Goal: Transaction & Acquisition: Download file/media

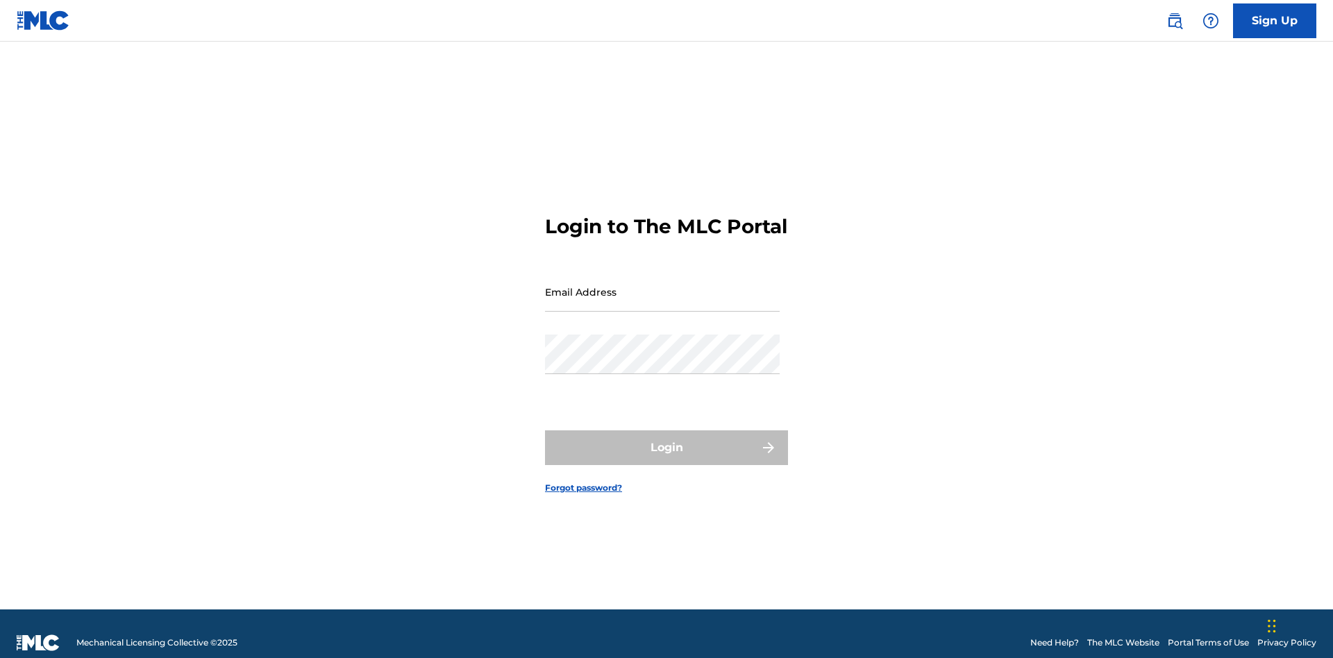
scroll to position [18, 0]
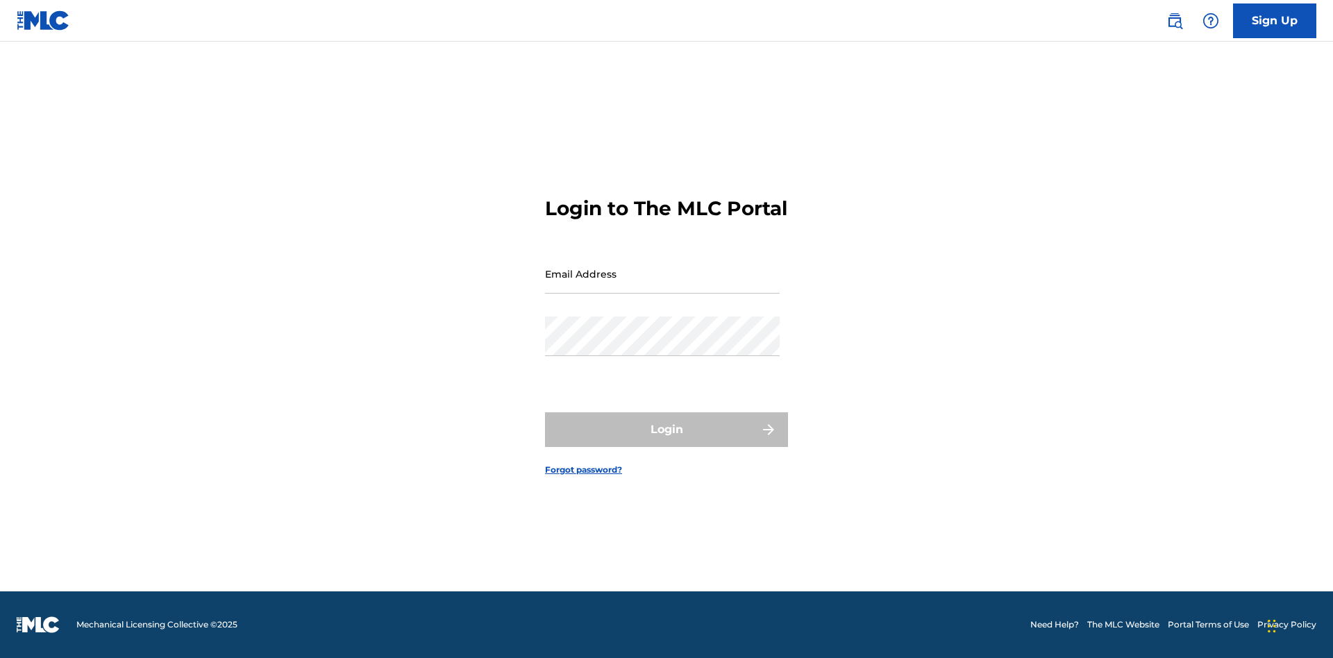
click at [663, 285] on input "Email Address" at bounding box center [662, 274] width 235 height 40
type input "[EMAIL_ADDRESS][DOMAIN_NAME]"
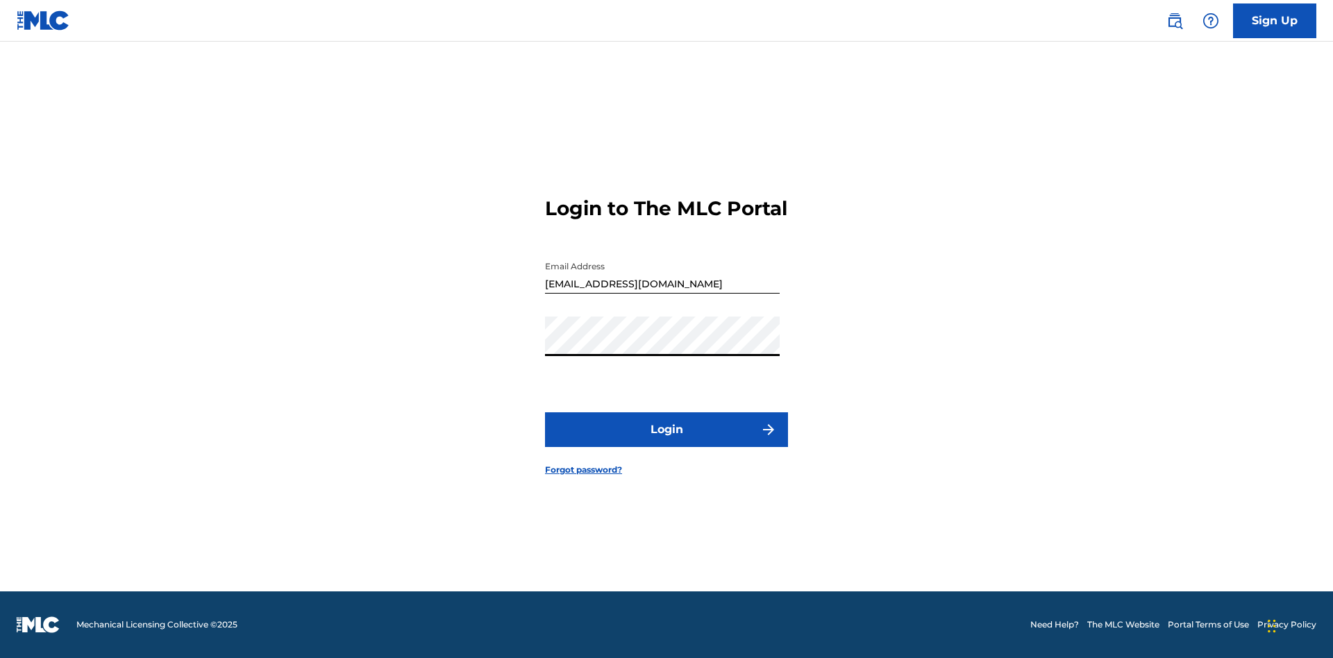
click at [667, 442] on button "Login" at bounding box center [666, 430] width 243 height 35
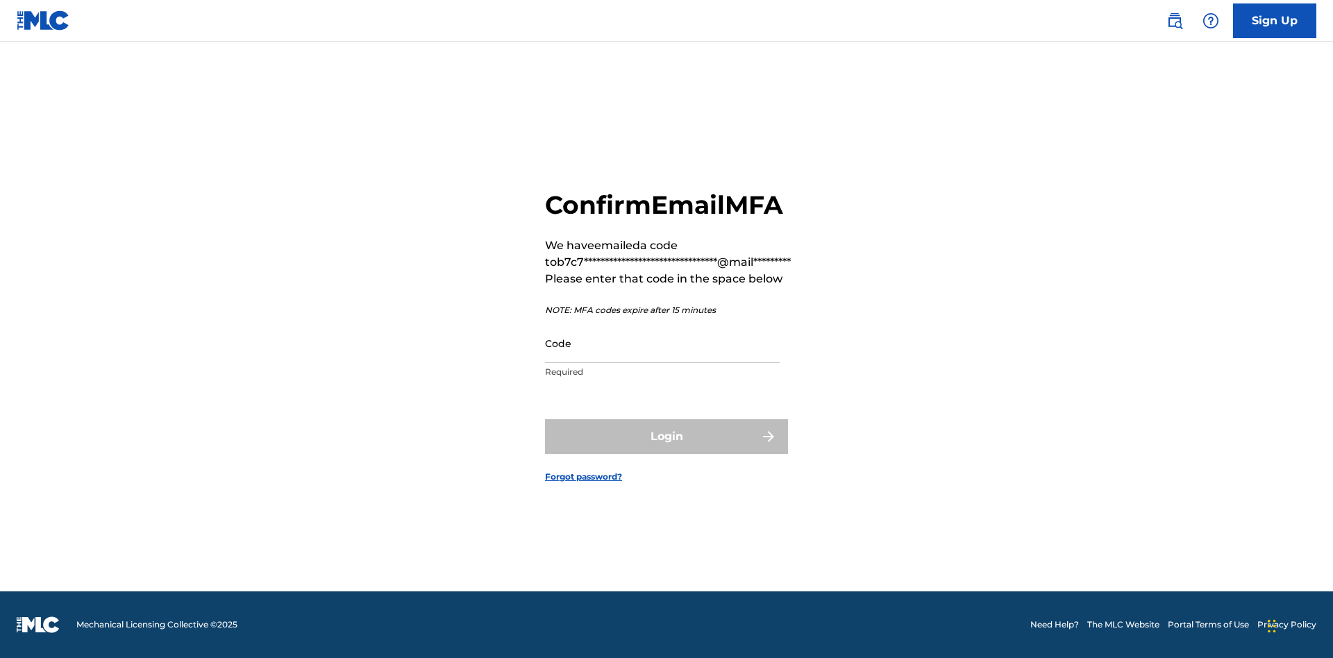
click at [663, 343] on input "Code" at bounding box center [662, 344] width 235 height 40
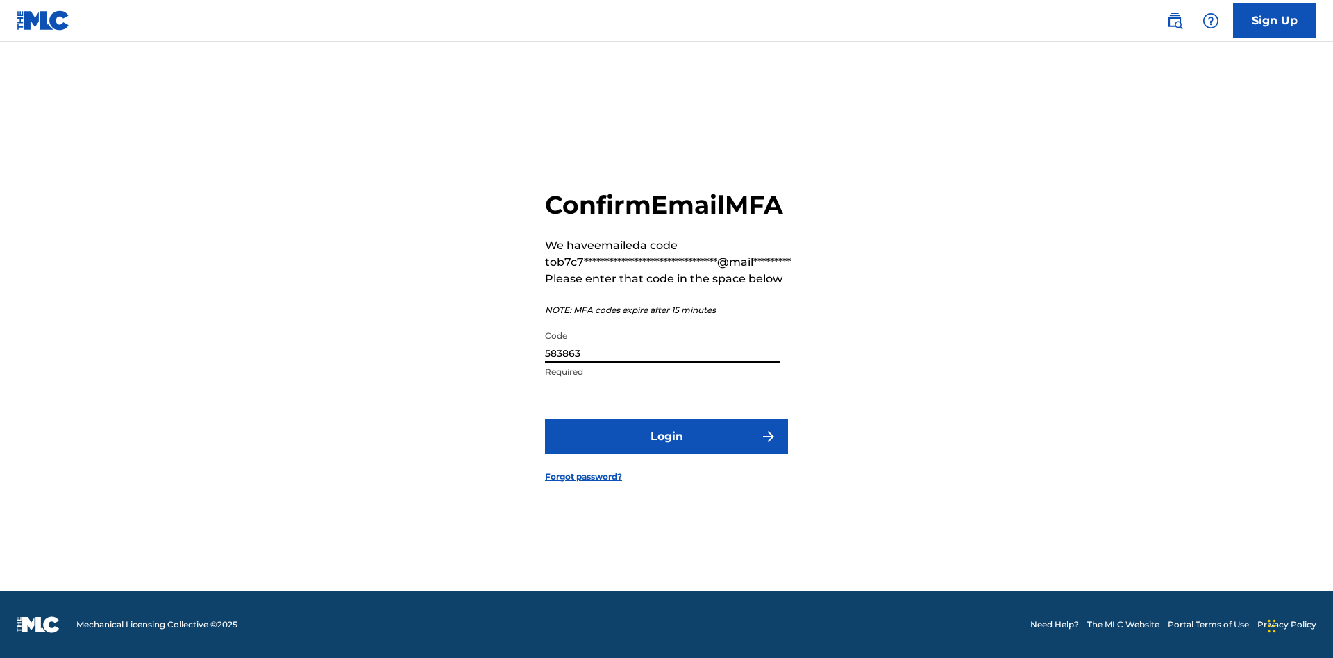
type input "583863"
click at [667, 436] on button "Login" at bounding box center [666, 436] width 243 height 35
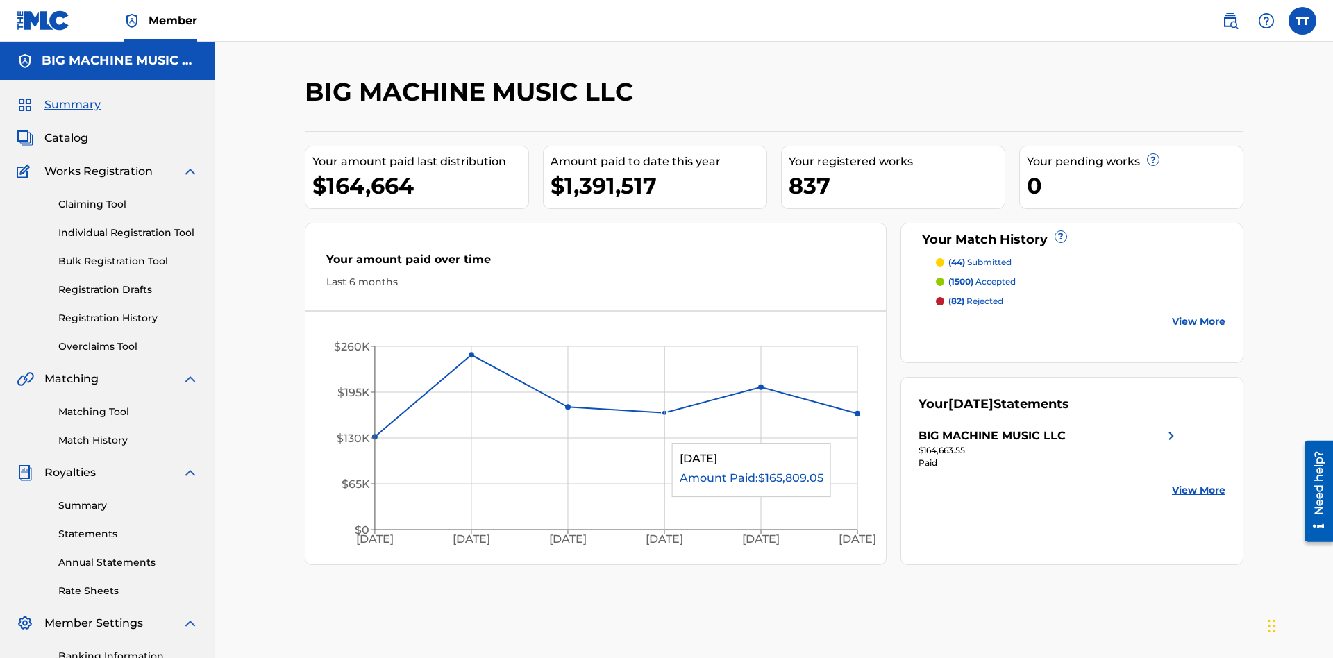
scroll to position [203, 0]
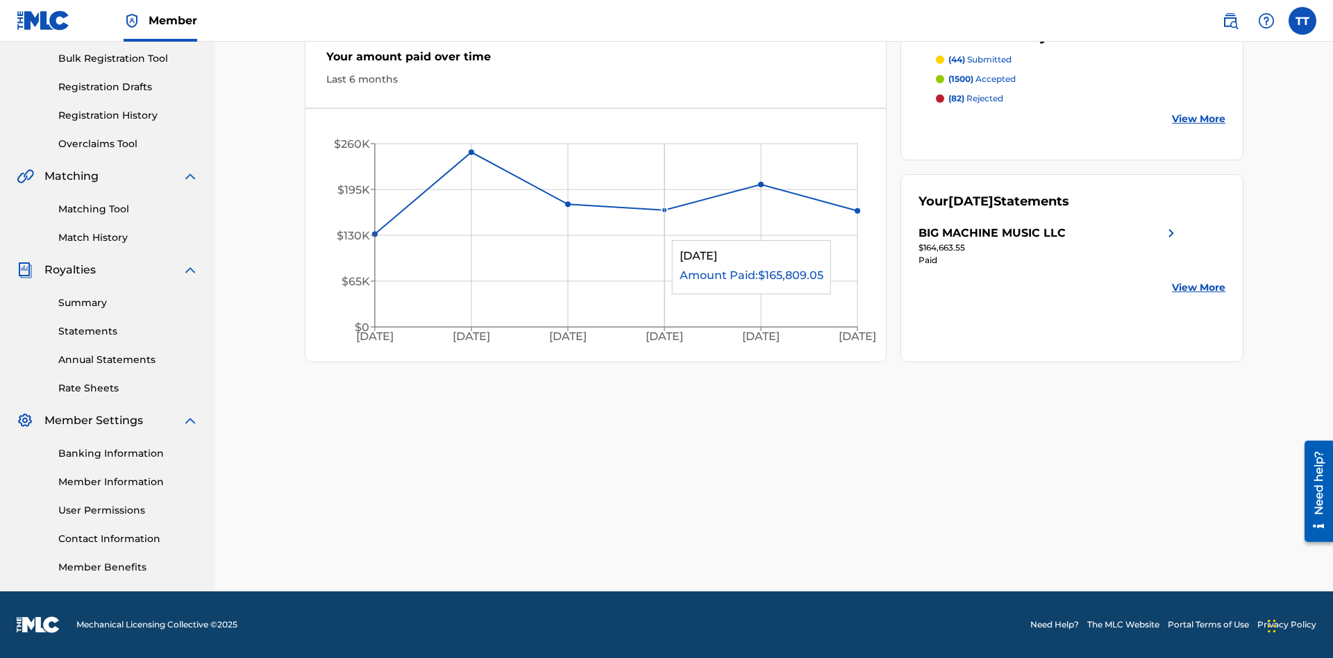
click at [128, 360] on link "Annual Statements" at bounding box center [128, 360] width 140 height 15
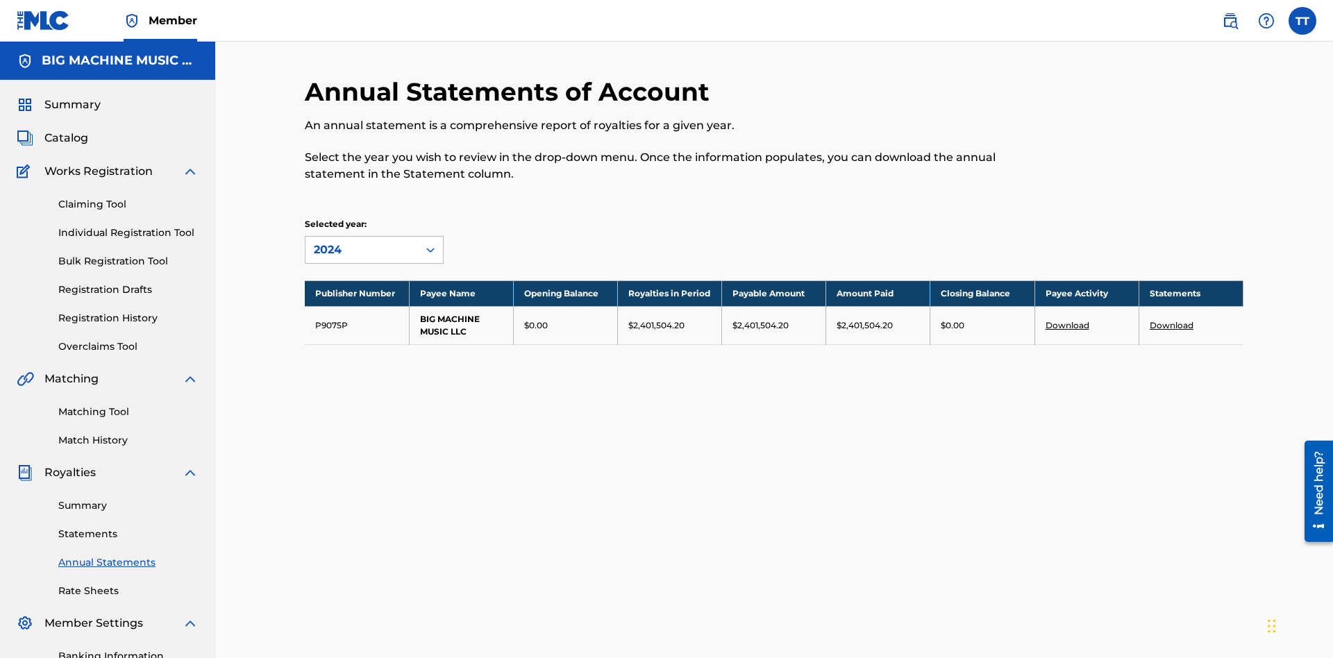
scroll to position [158, 0]
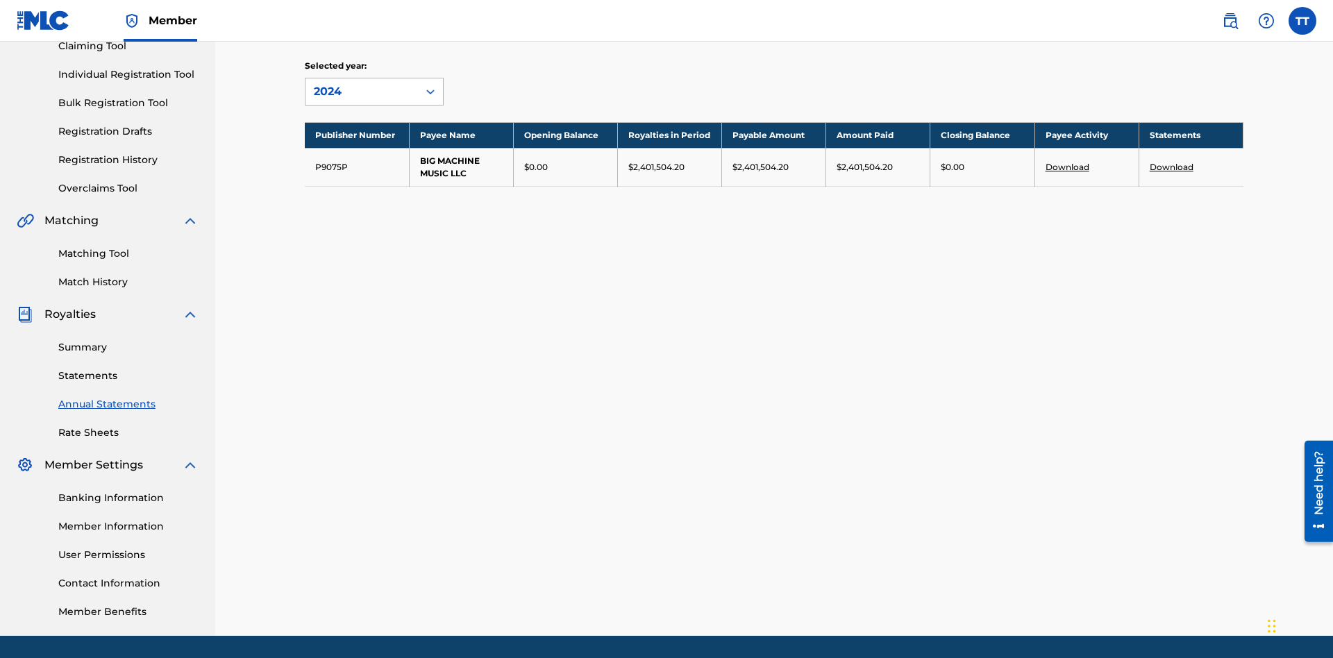
click at [362, 92] on div "2024" at bounding box center [362, 91] width 96 height 17
click at [374, 192] on div "2022" at bounding box center [375, 192] width 138 height 35
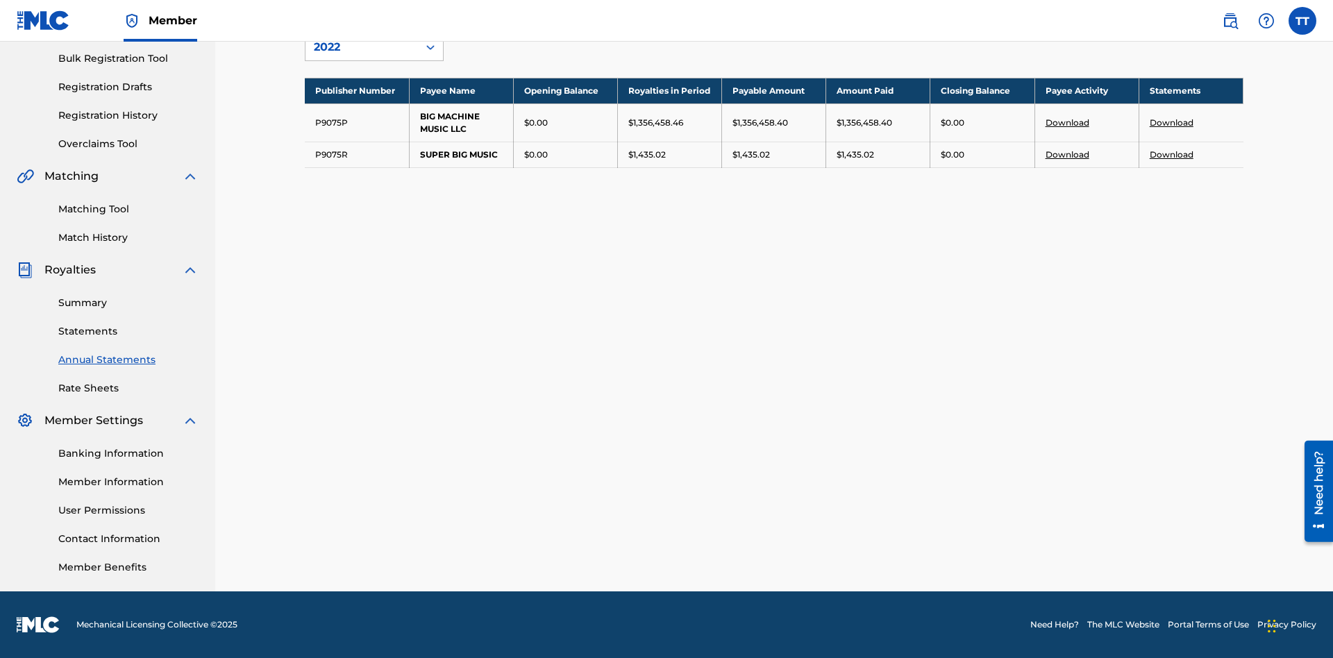
click at [1172, 154] on link "Download" at bounding box center [1172, 154] width 44 height 10
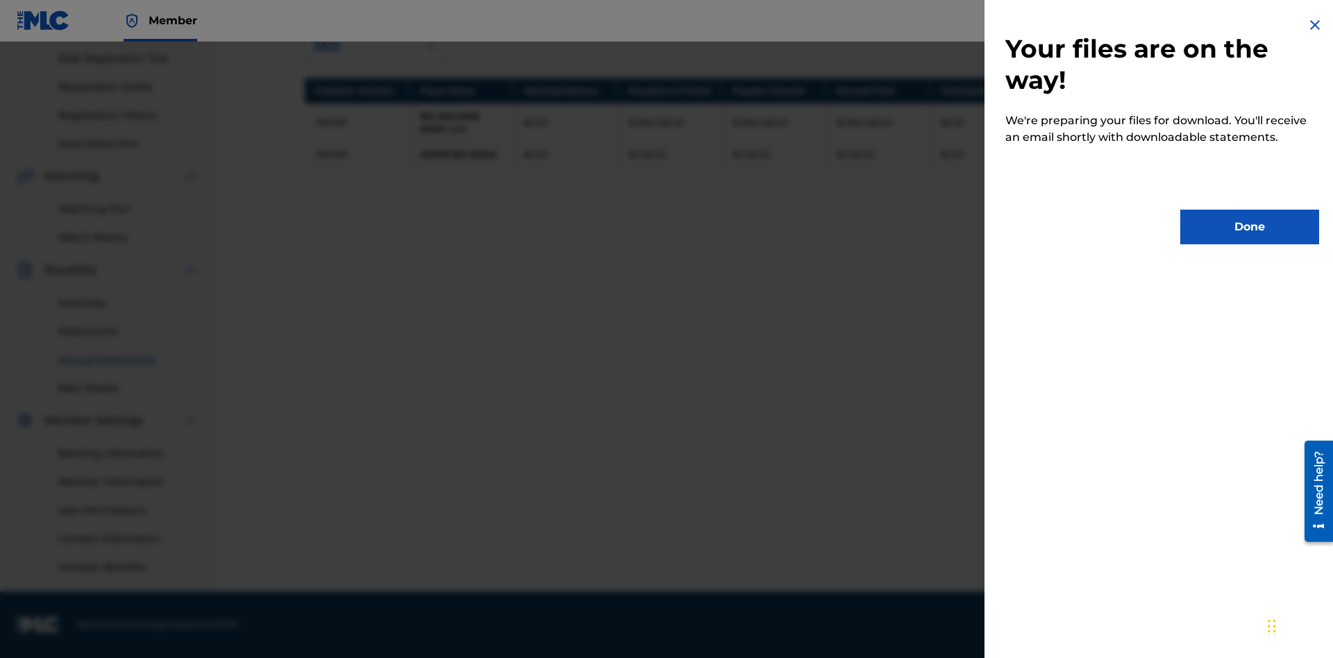
scroll to position [0, 0]
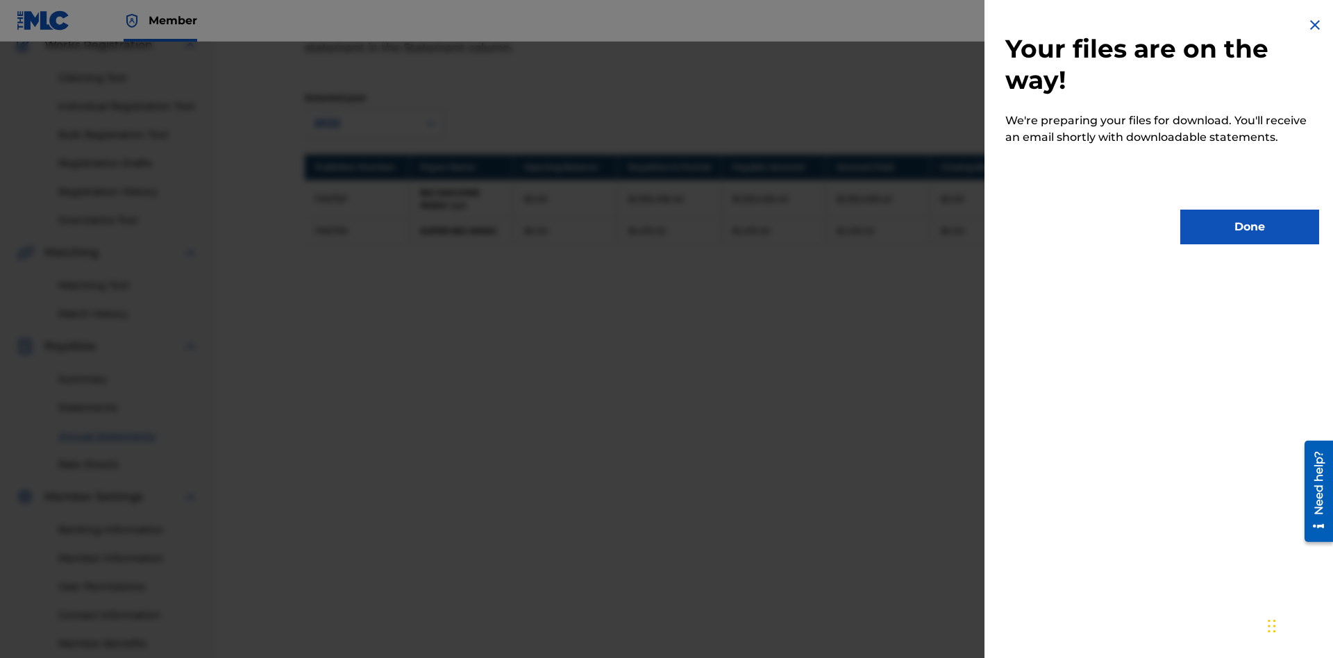
click at [1250, 227] on button "Done" at bounding box center [1250, 227] width 139 height 35
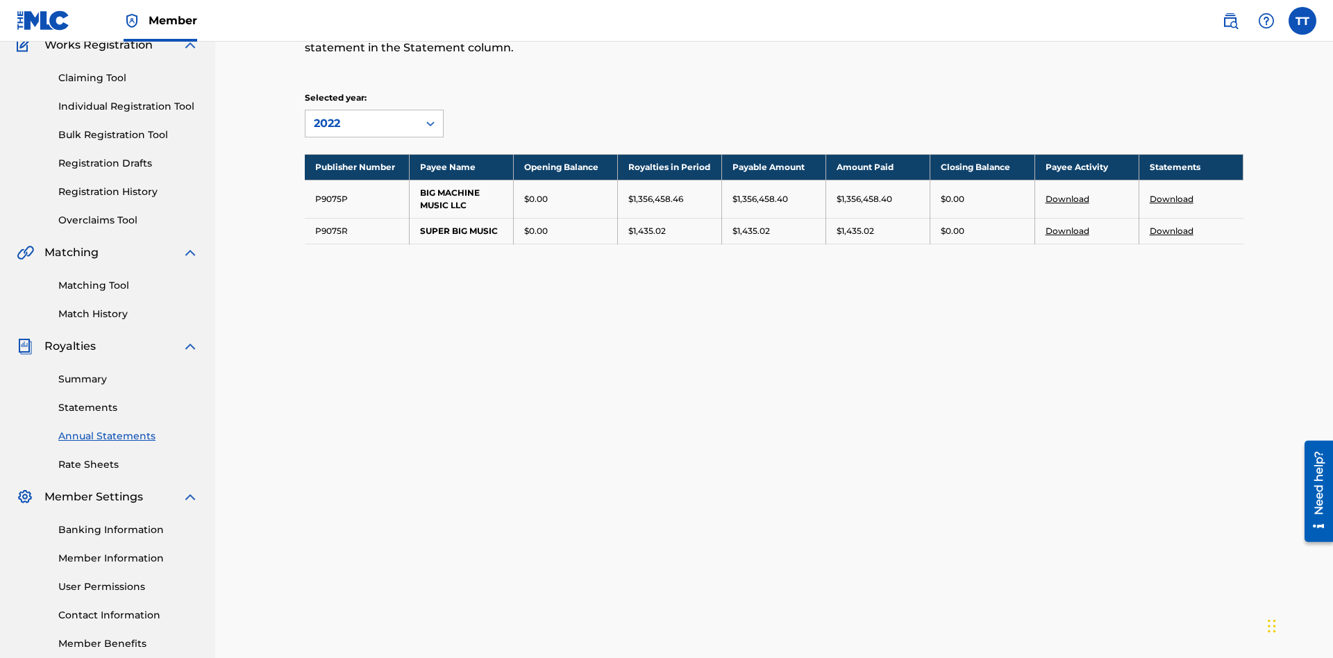
scroll to position [203, 0]
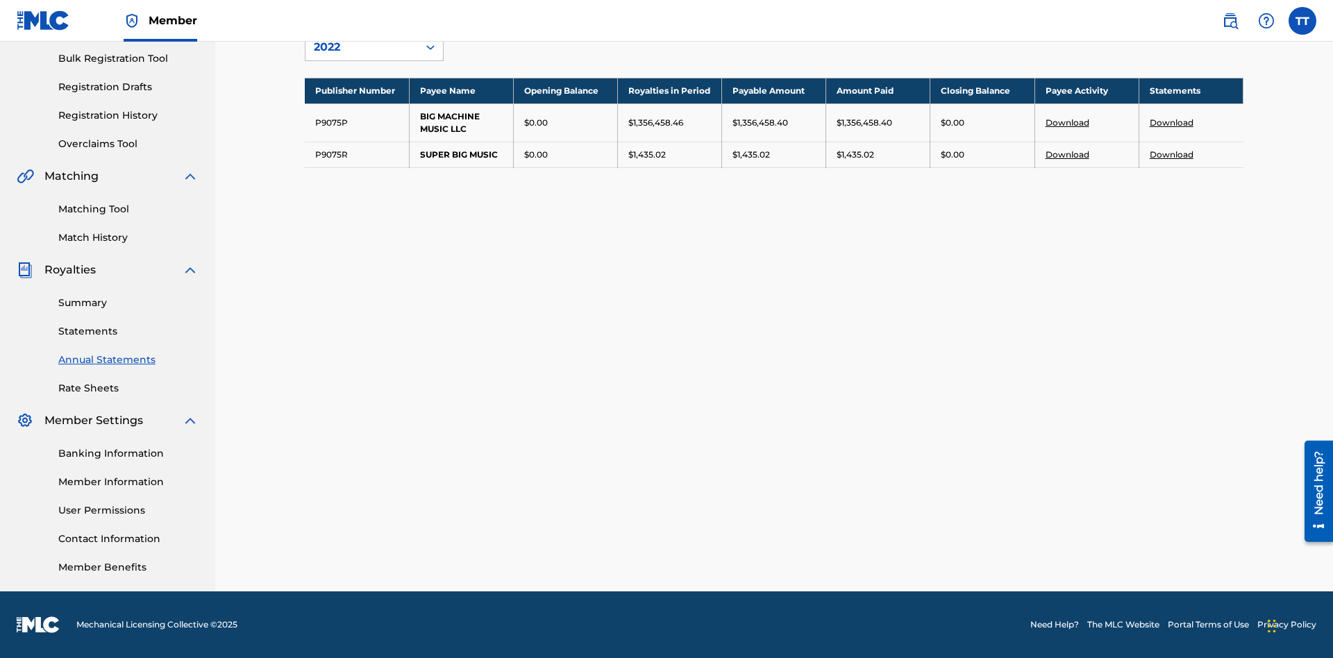
click at [1172, 122] on link "Download" at bounding box center [1172, 122] width 44 height 10
